Goal: Task Accomplishment & Management: Manage account settings

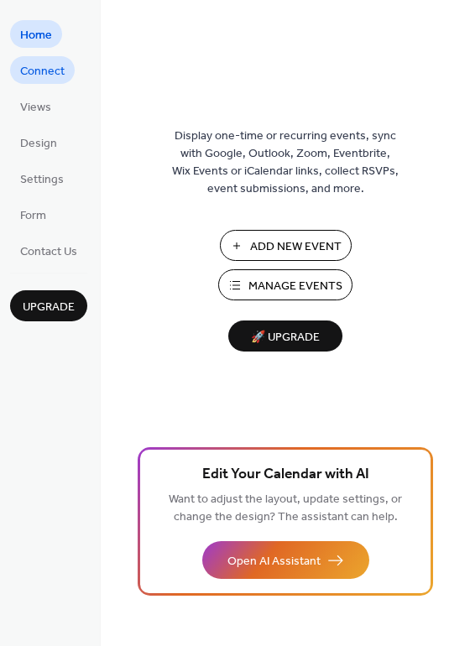
click at [41, 72] on span "Connect" at bounding box center [42, 72] width 44 height 18
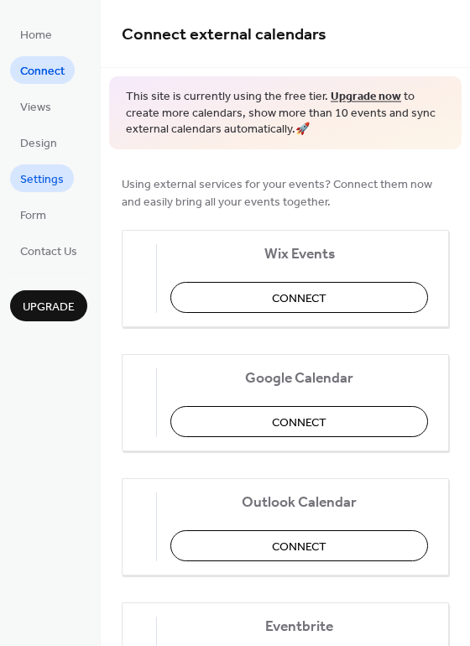
click at [59, 182] on span "Settings" at bounding box center [42, 180] width 44 height 18
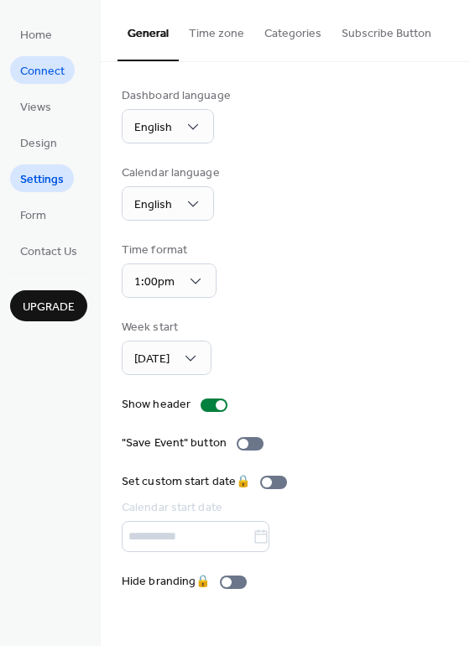
click at [44, 66] on span "Connect" at bounding box center [42, 72] width 44 height 18
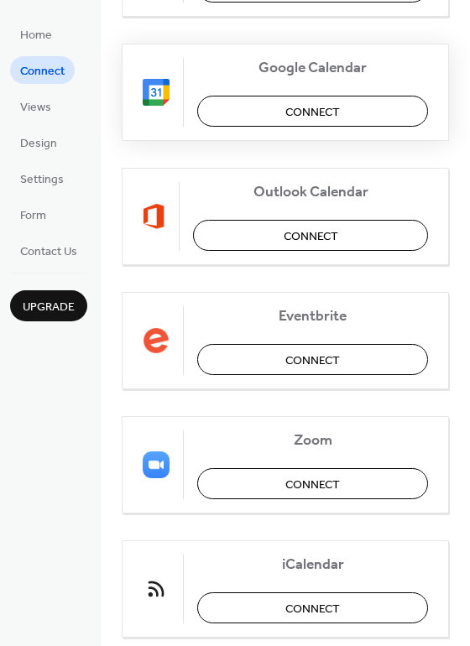
scroll to position [352, 0]
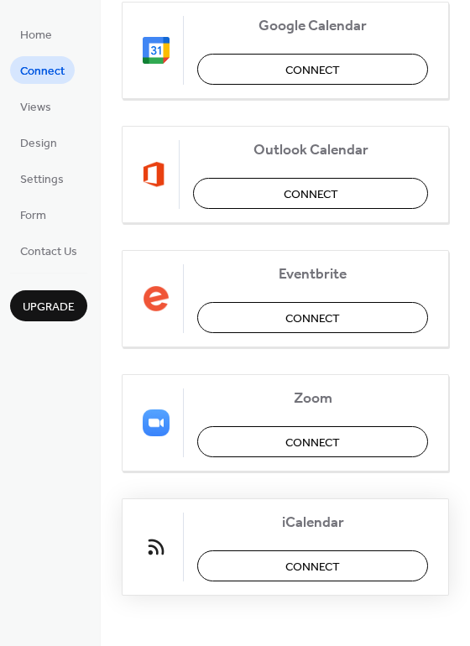
click at [300, 559] on span "Connect" at bounding box center [312, 567] width 54 height 18
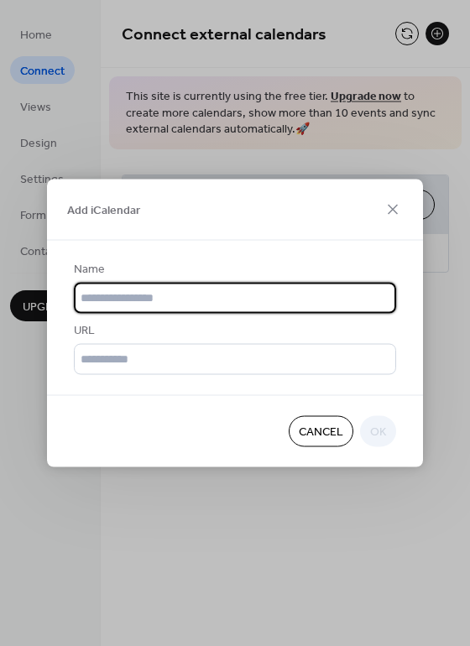
scroll to position [0, 0]
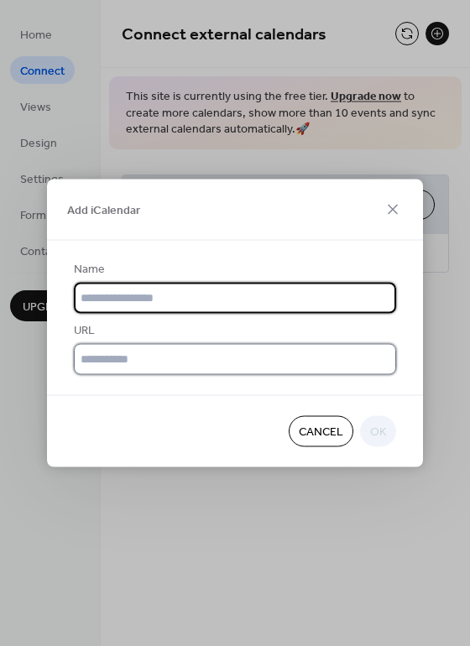
click at [162, 352] on input "text" at bounding box center [235, 359] width 322 height 31
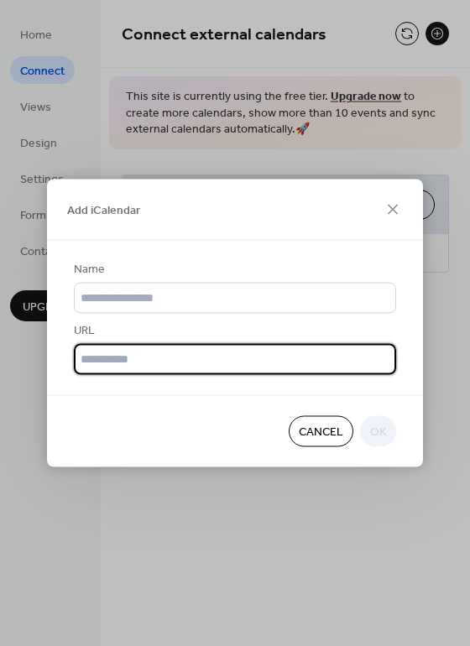
paste input "**********"
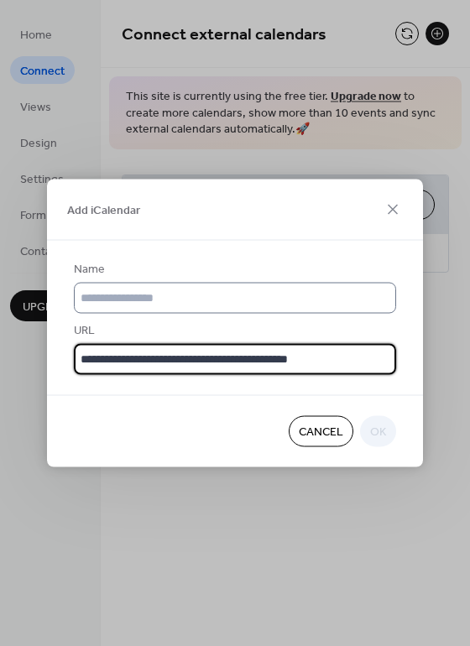
type input "**********"
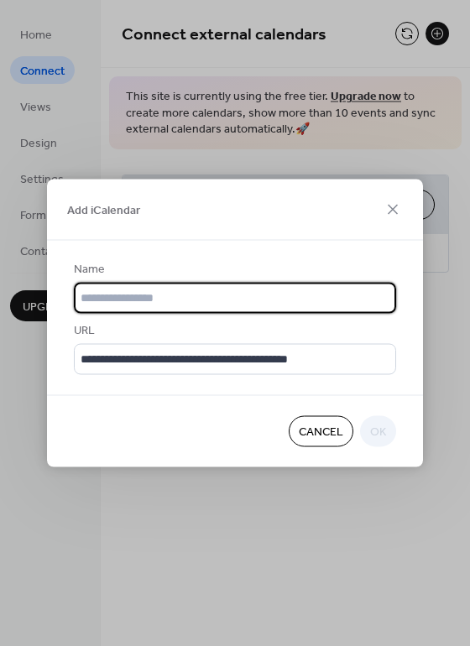
click at [225, 297] on input "text" at bounding box center [235, 298] width 322 height 31
type input "****"
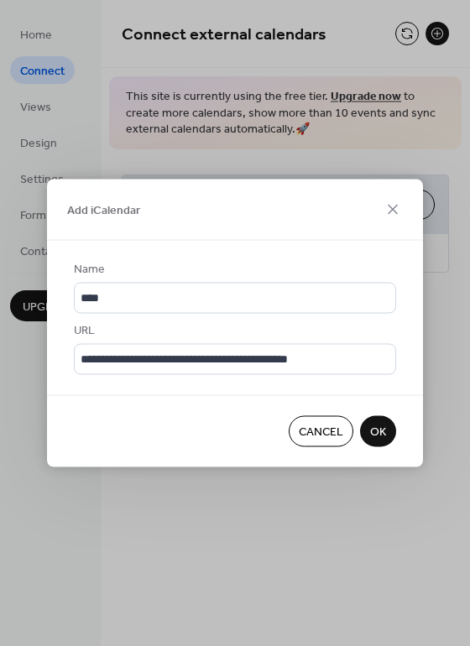
click at [379, 423] on span "OK" at bounding box center [378, 432] width 16 height 18
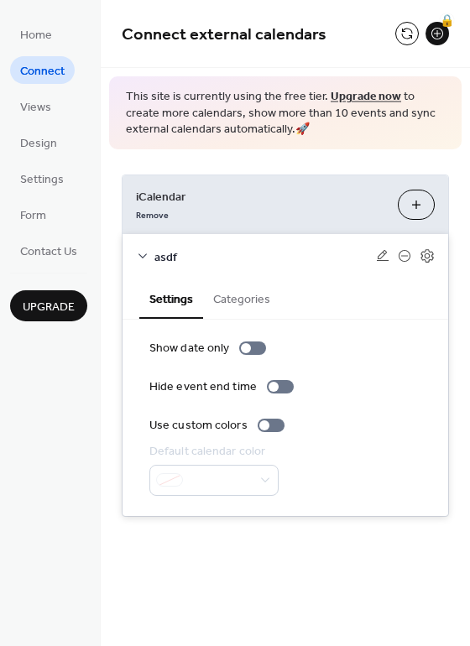
click at [239, 306] on button "Categories" at bounding box center [241, 297] width 77 height 39
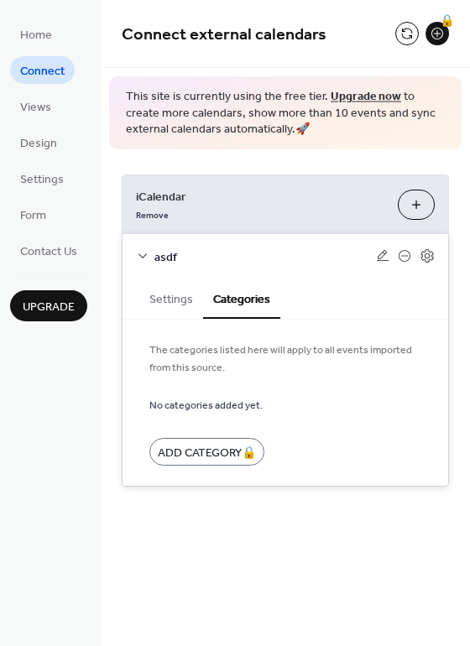
click at [169, 307] on button "Settings" at bounding box center [171, 297] width 64 height 39
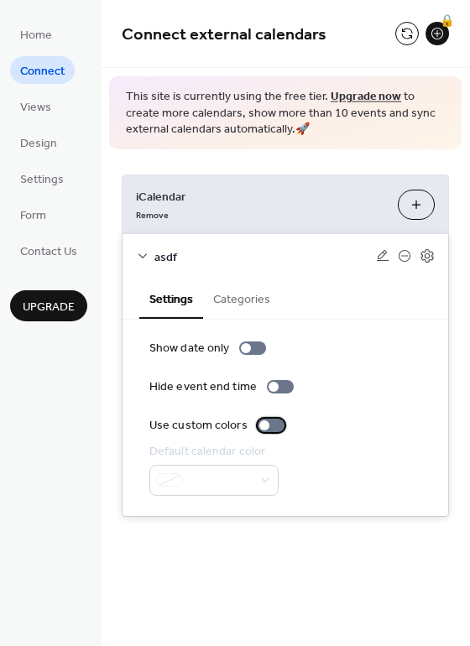
click at [271, 427] on div at bounding box center [270, 424] width 27 height 13
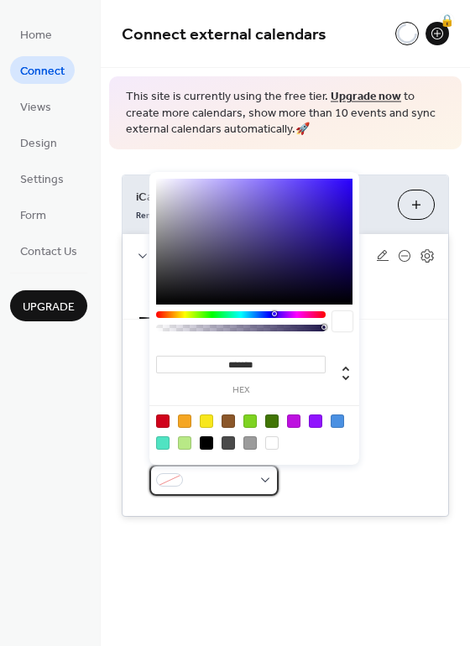
click at [246, 477] on span at bounding box center [220, 481] width 62 height 18
click at [162, 419] on div at bounding box center [162, 420] width 13 height 13
type input "*******"
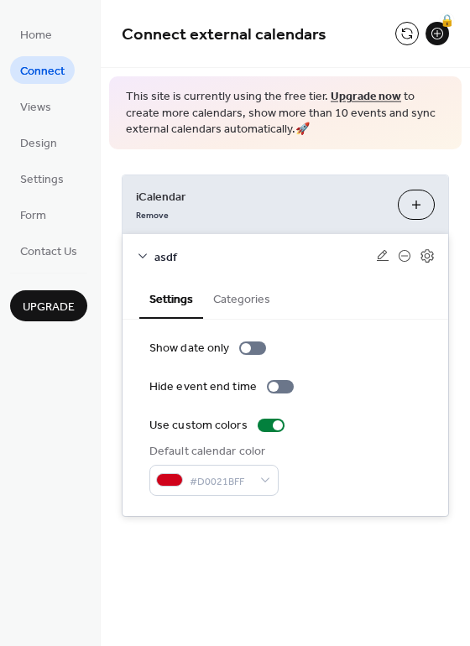
click at [338, 518] on div "iCalendar Remove Add iCalendar asdf Settings Categories Show date only Hide eve…" at bounding box center [285, 345] width 369 height 392
click at [425, 247] on div "asdf" at bounding box center [284, 256] width 325 height 44
click at [428, 257] on icon at bounding box center [427, 256] width 6 height 6
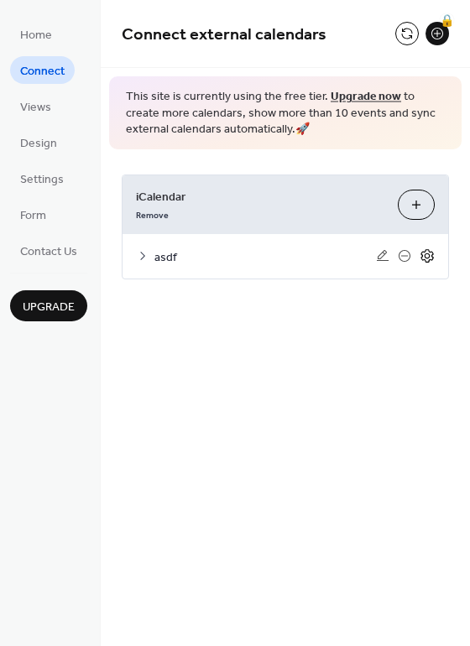
click at [428, 257] on icon at bounding box center [427, 256] width 6 height 6
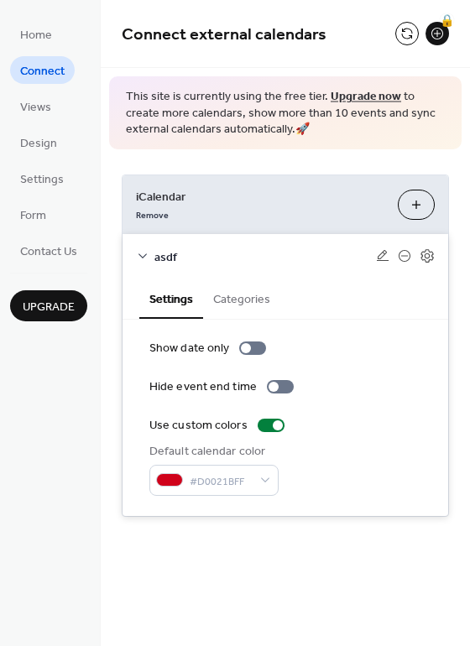
click at [255, 296] on button "Categories" at bounding box center [241, 297] width 77 height 39
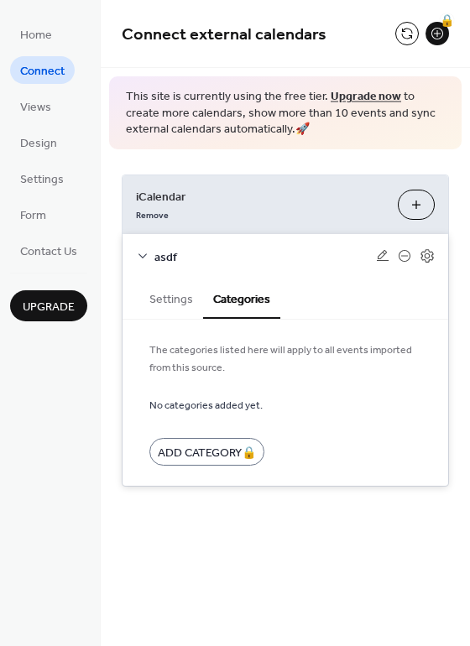
click at [295, 170] on div "iCalendar Remove Add iCalendar asdf Settings Categories Show date only Hide eve…" at bounding box center [285, 330] width 369 height 362
click at [44, 180] on span "Settings" at bounding box center [42, 180] width 44 height 18
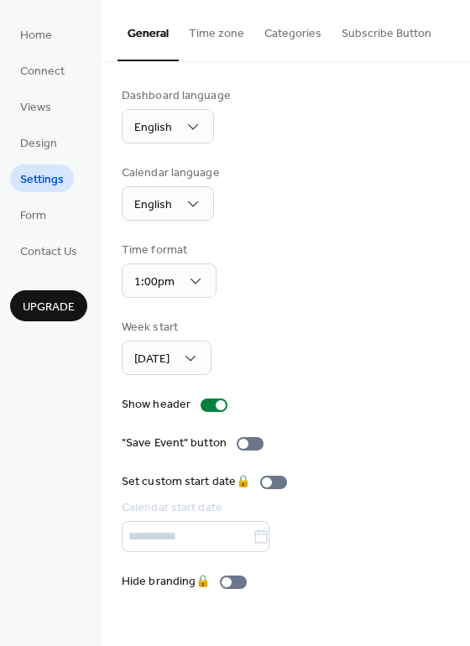
click at [279, 37] on button "Categories" at bounding box center [292, 30] width 77 height 60
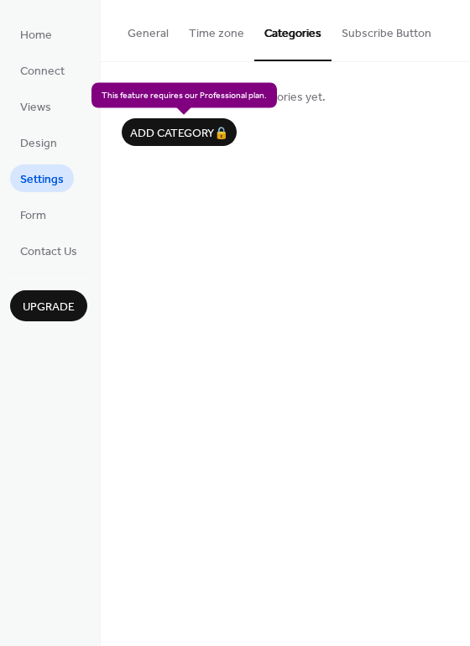
click at [197, 130] on div "Add category 🔒" at bounding box center [179, 132] width 115 height 28
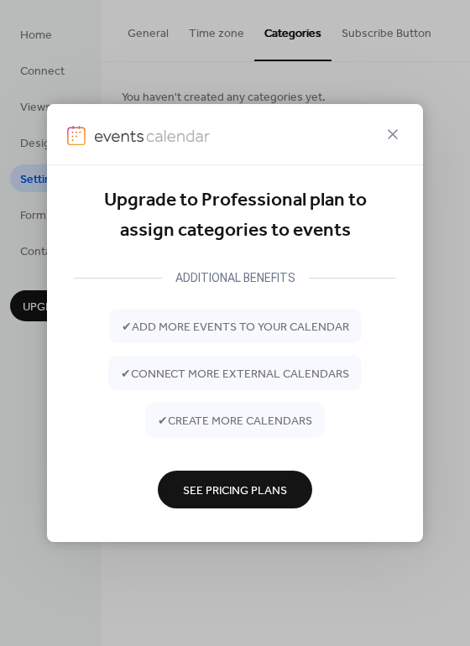
click at [283, 487] on span "See Pricing Plans" at bounding box center [235, 490] width 104 height 18
